Goal: Task Accomplishment & Management: Manage account settings

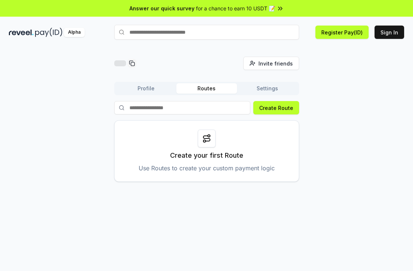
click at [275, 88] on button "Settings" at bounding box center [267, 88] width 61 height 10
click at [204, 89] on button "Routes" at bounding box center [206, 88] width 61 height 10
click at [253, 84] on button "Settings" at bounding box center [267, 88] width 61 height 10
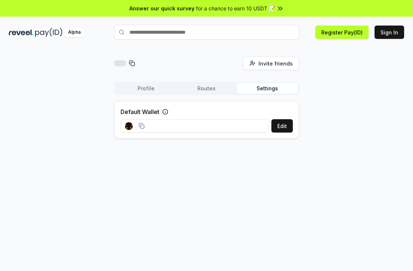
click at [160, 94] on div "Profile Routes Settings" at bounding box center [206, 88] width 185 height 13
click at [160, 88] on button "Profile" at bounding box center [146, 88] width 61 height 10
